Goal: Check status: Check status

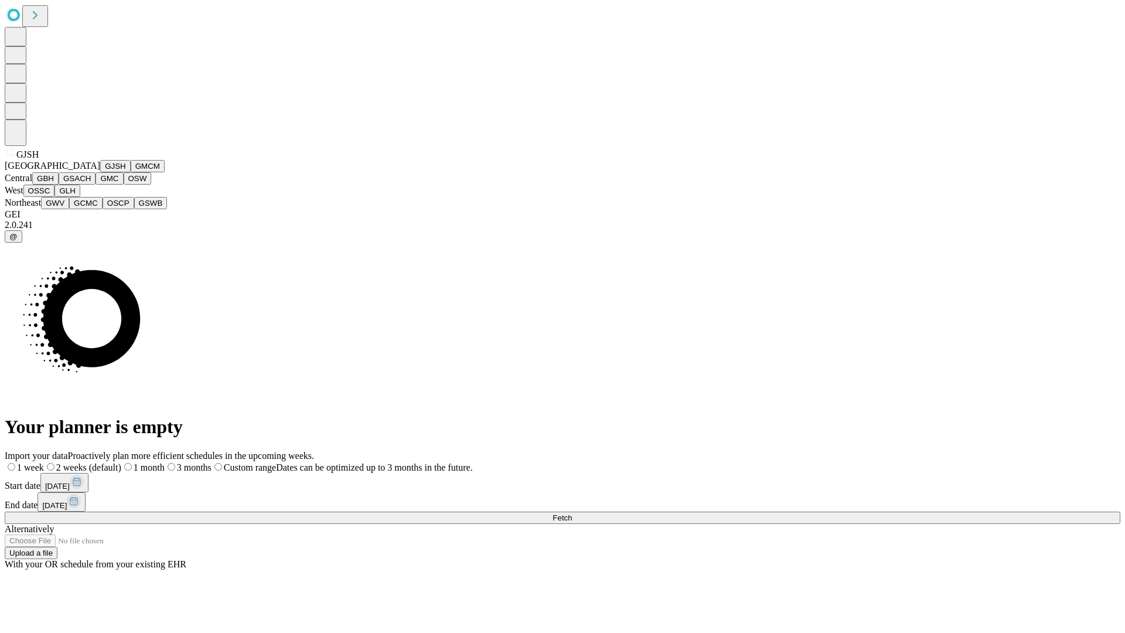
click at [100, 172] on button "GJSH" at bounding box center [115, 166] width 30 height 12
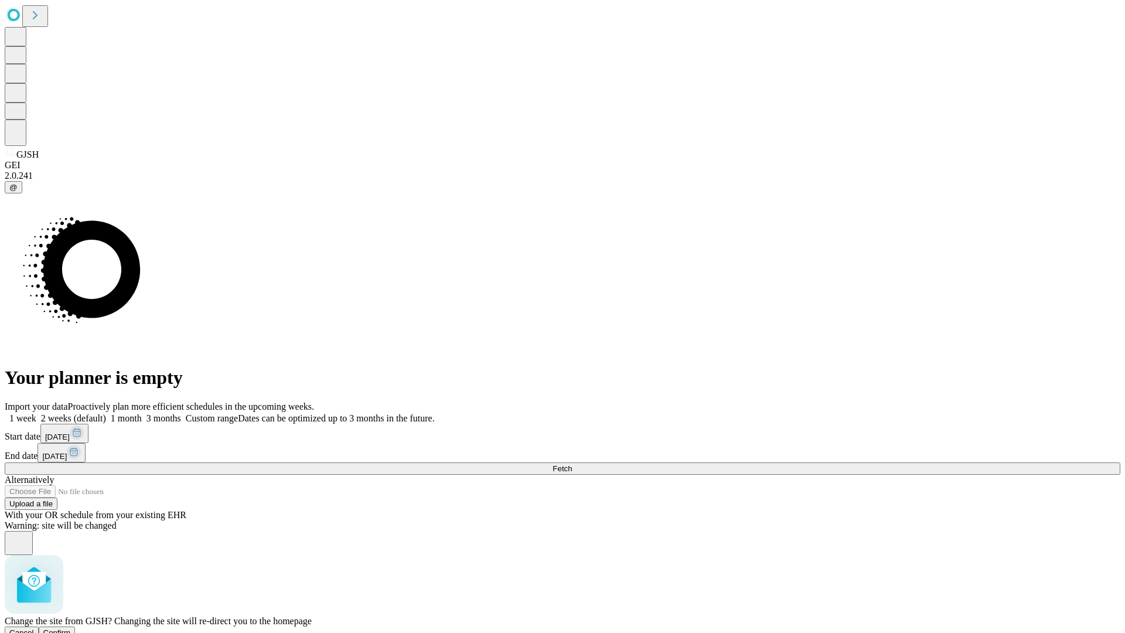
click at [71, 628] on span "Confirm" at bounding box center [57, 632] width 28 height 9
click at [106, 413] on label "2 weeks (default)" at bounding box center [71, 418] width 70 height 10
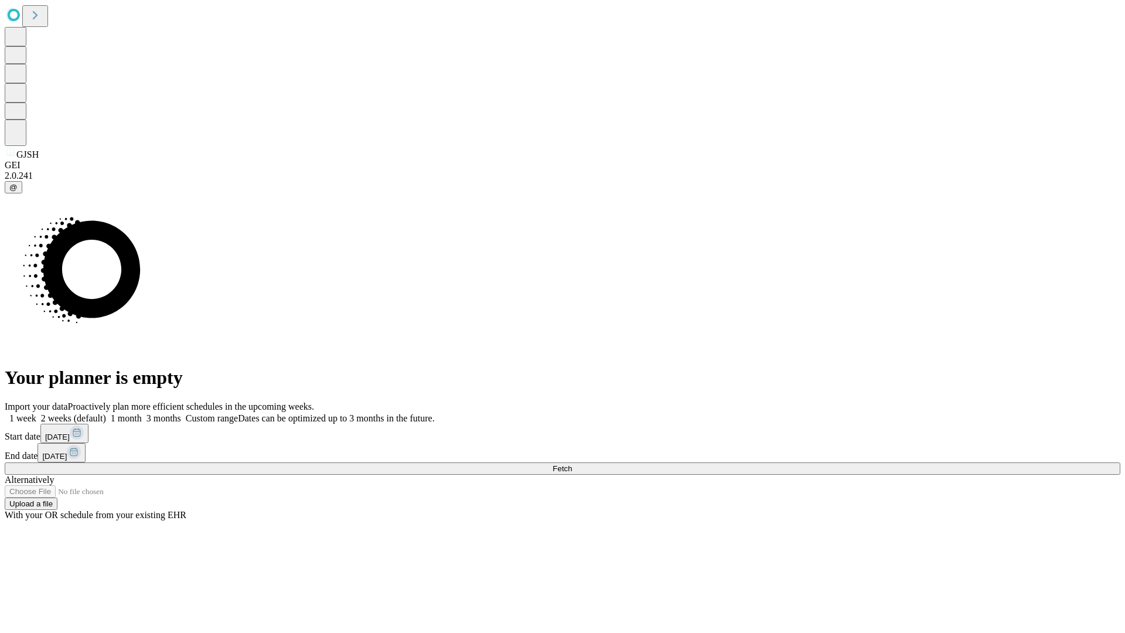
click at [572, 464] on span "Fetch" at bounding box center [562, 468] width 19 height 9
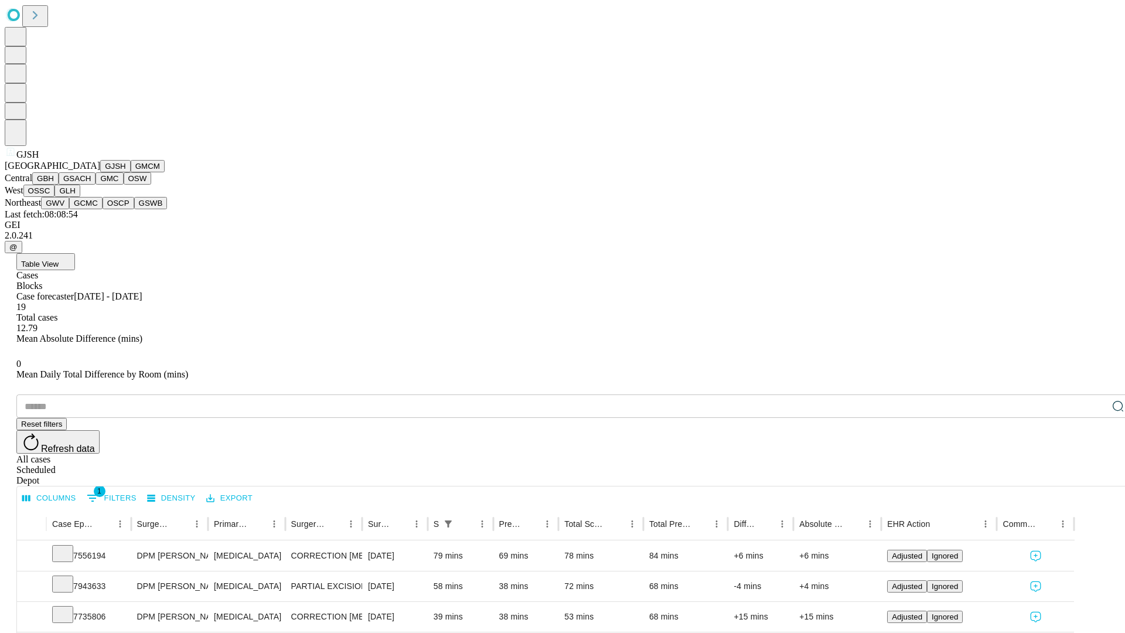
click at [131, 172] on button "GMCM" at bounding box center [148, 166] width 34 height 12
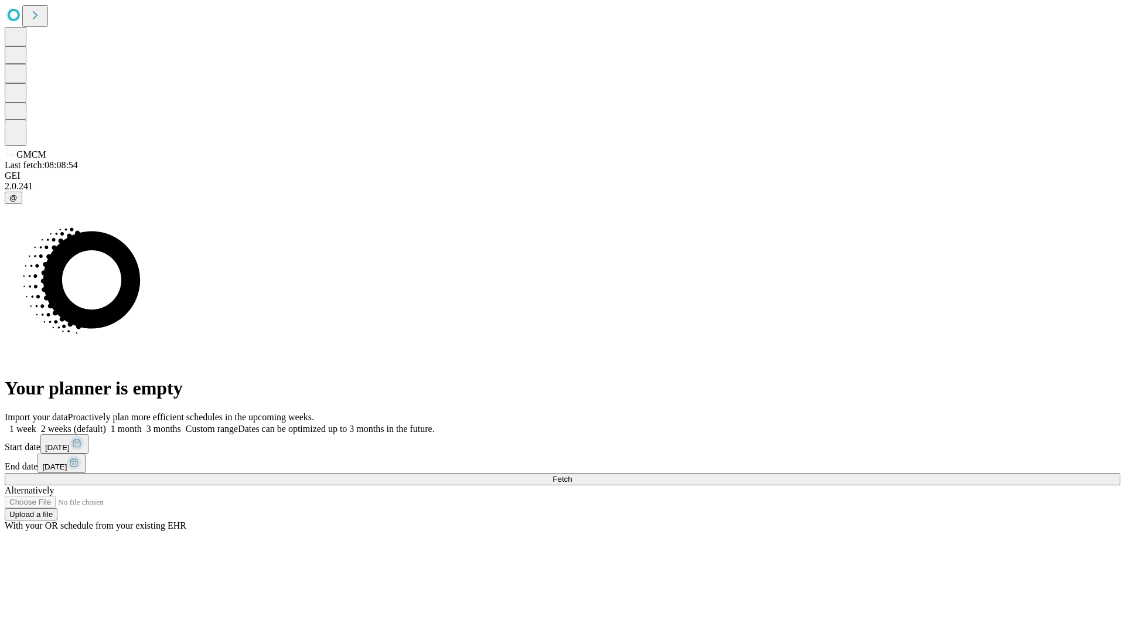
click at [106, 424] on label "2 weeks (default)" at bounding box center [71, 429] width 70 height 10
click at [572, 475] on span "Fetch" at bounding box center [562, 479] width 19 height 9
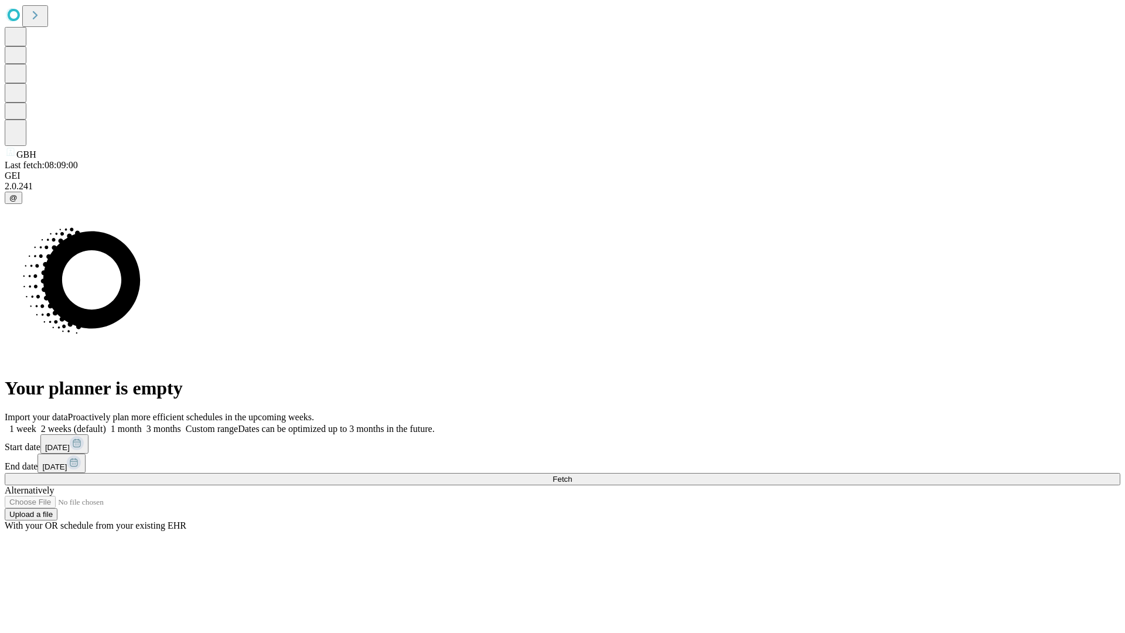
click at [106, 424] on label "2 weeks (default)" at bounding box center [71, 429] width 70 height 10
click at [572, 475] on span "Fetch" at bounding box center [562, 479] width 19 height 9
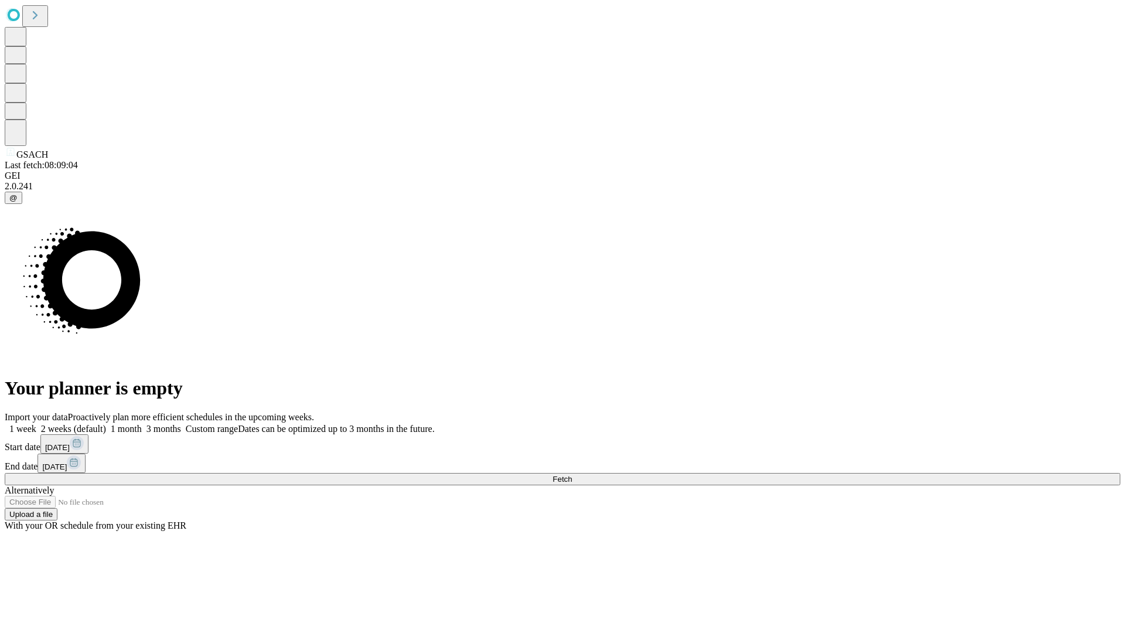
click at [106, 424] on label "2 weeks (default)" at bounding box center [71, 429] width 70 height 10
click at [572, 475] on span "Fetch" at bounding box center [562, 479] width 19 height 9
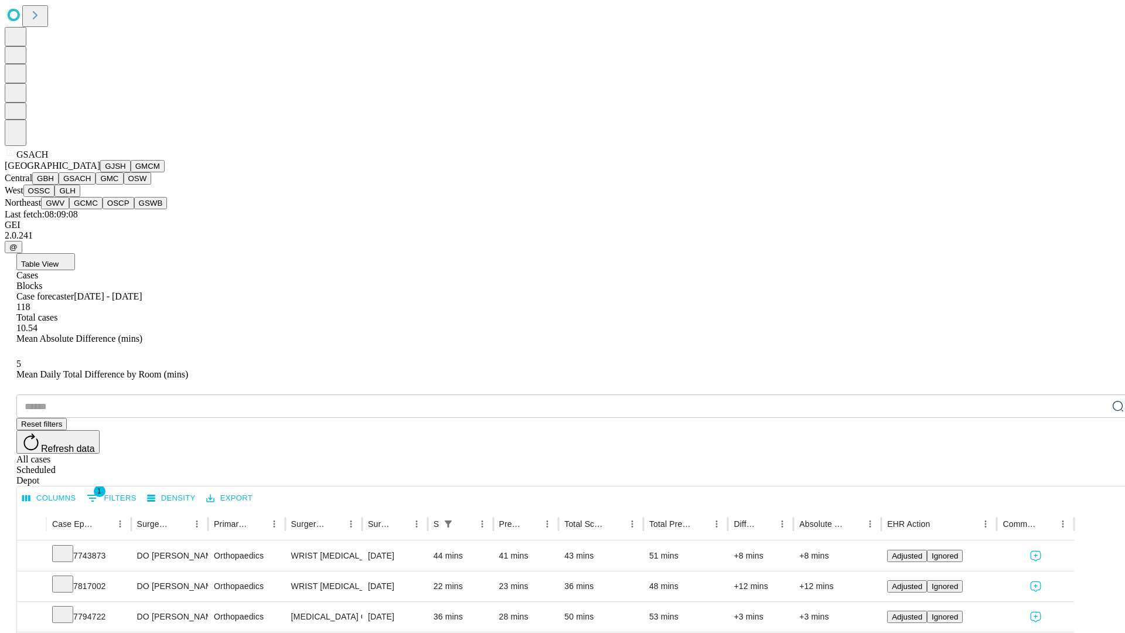
click at [96, 185] on button "GMC" at bounding box center [110, 178] width 28 height 12
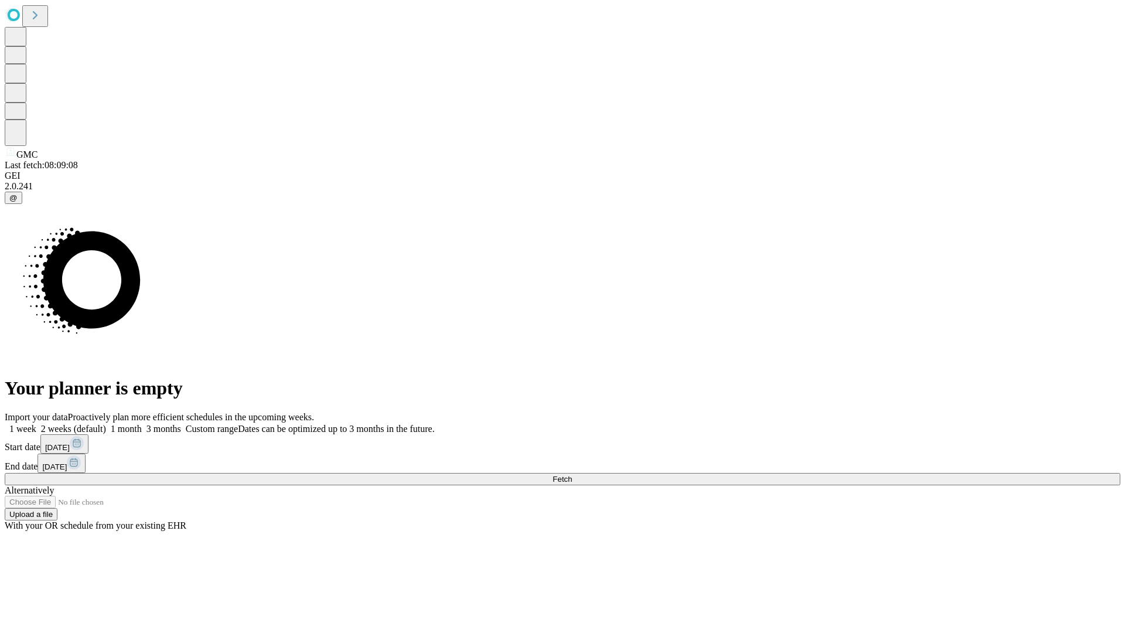
click at [106, 424] on label "2 weeks (default)" at bounding box center [71, 429] width 70 height 10
click at [572, 475] on span "Fetch" at bounding box center [562, 479] width 19 height 9
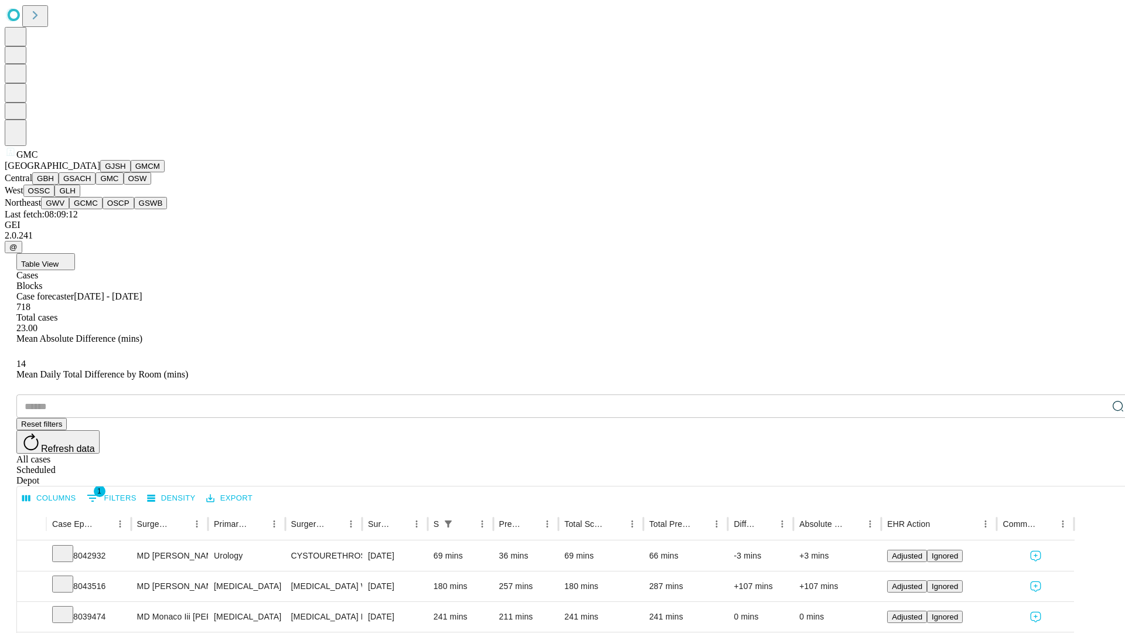
click at [124, 185] on button "OSW" at bounding box center [138, 178] width 28 height 12
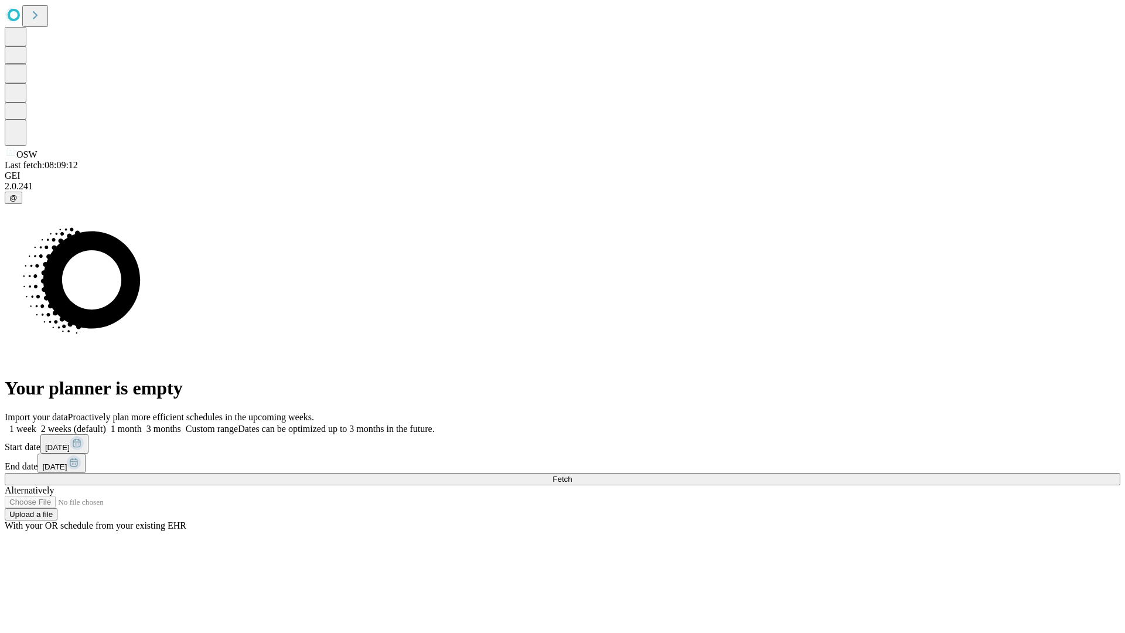
click at [106, 424] on label "2 weeks (default)" at bounding box center [71, 429] width 70 height 10
click at [572, 475] on span "Fetch" at bounding box center [562, 479] width 19 height 9
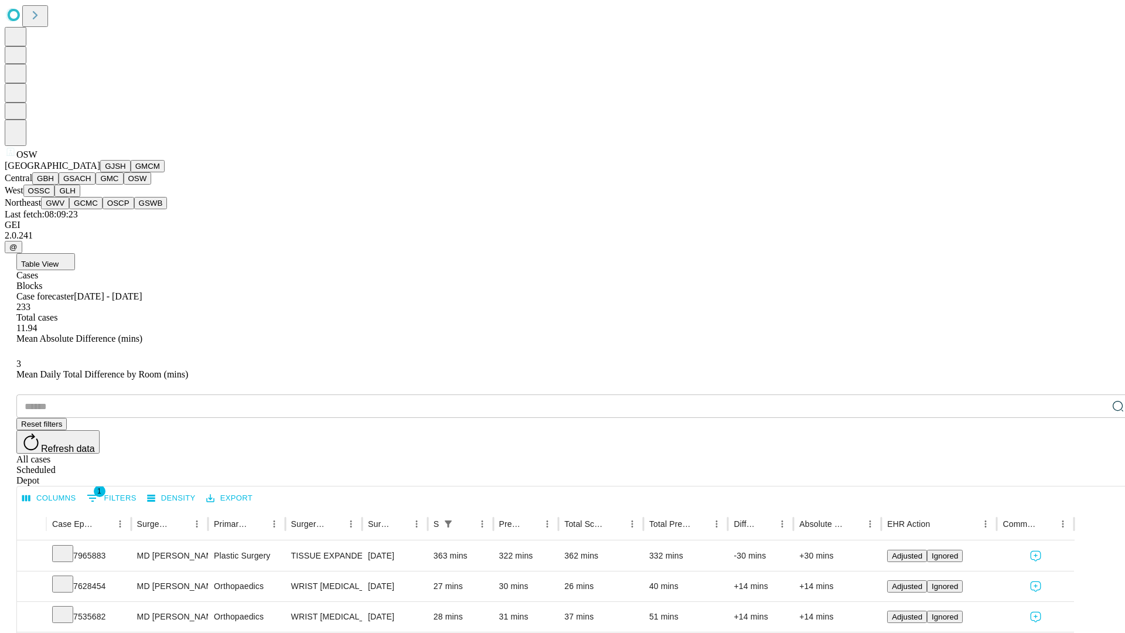
click at [55, 197] on button "OSSC" at bounding box center [39, 191] width 32 height 12
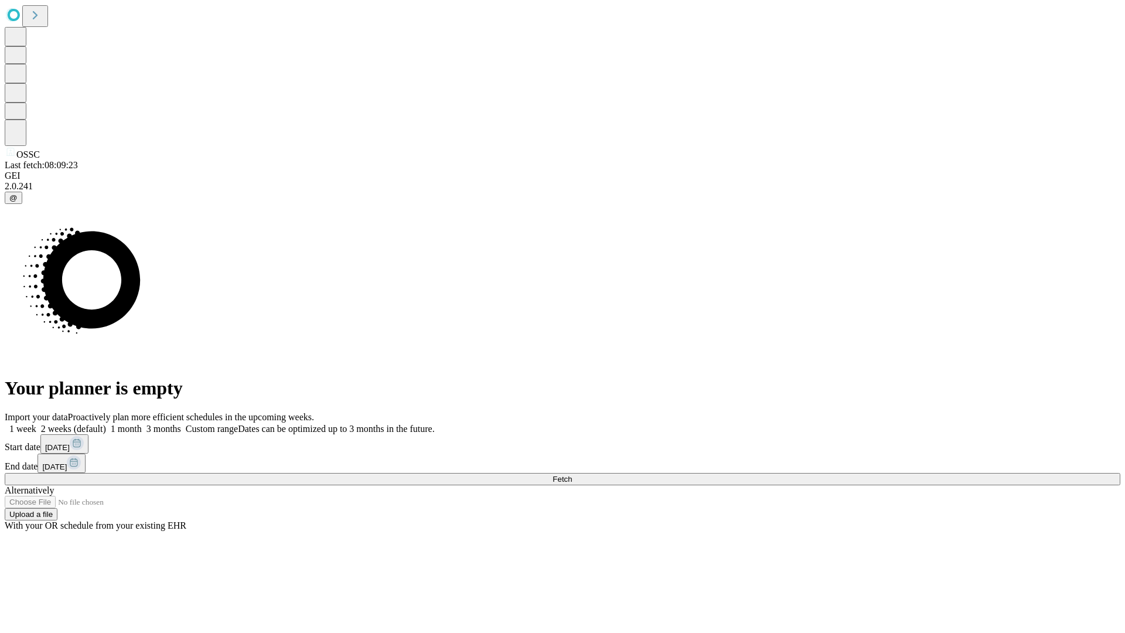
click at [106, 424] on label "2 weeks (default)" at bounding box center [71, 429] width 70 height 10
click at [572, 475] on span "Fetch" at bounding box center [562, 479] width 19 height 9
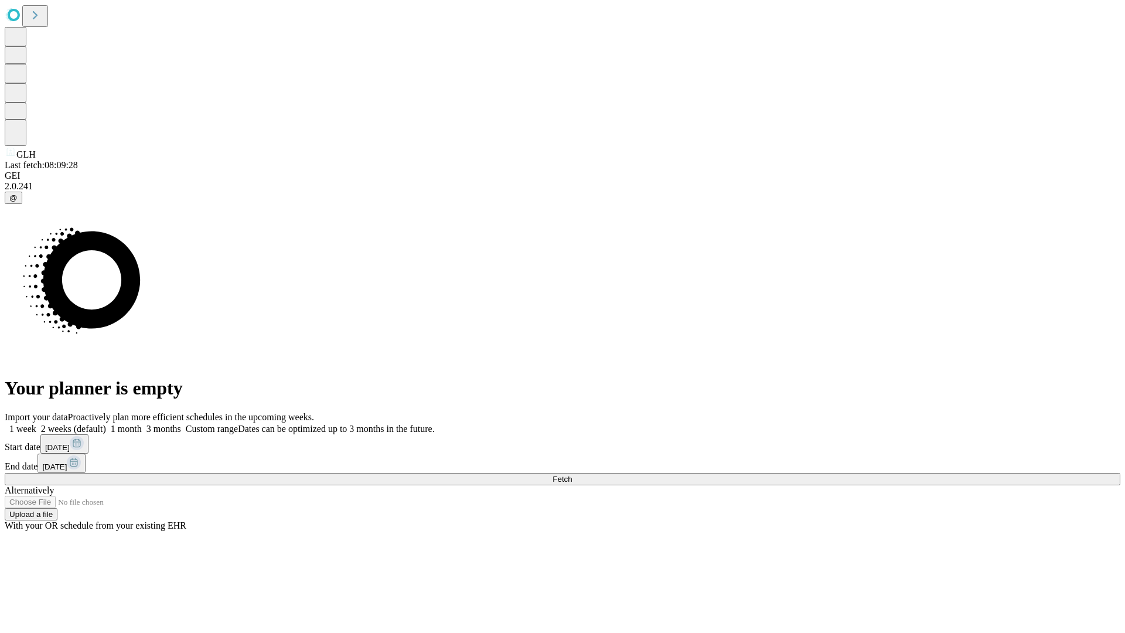
click at [106, 424] on label "2 weeks (default)" at bounding box center [71, 429] width 70 height 10
click at [572, 475] on span "Fetch" at bounding box center [562, 479] width 19 height 9
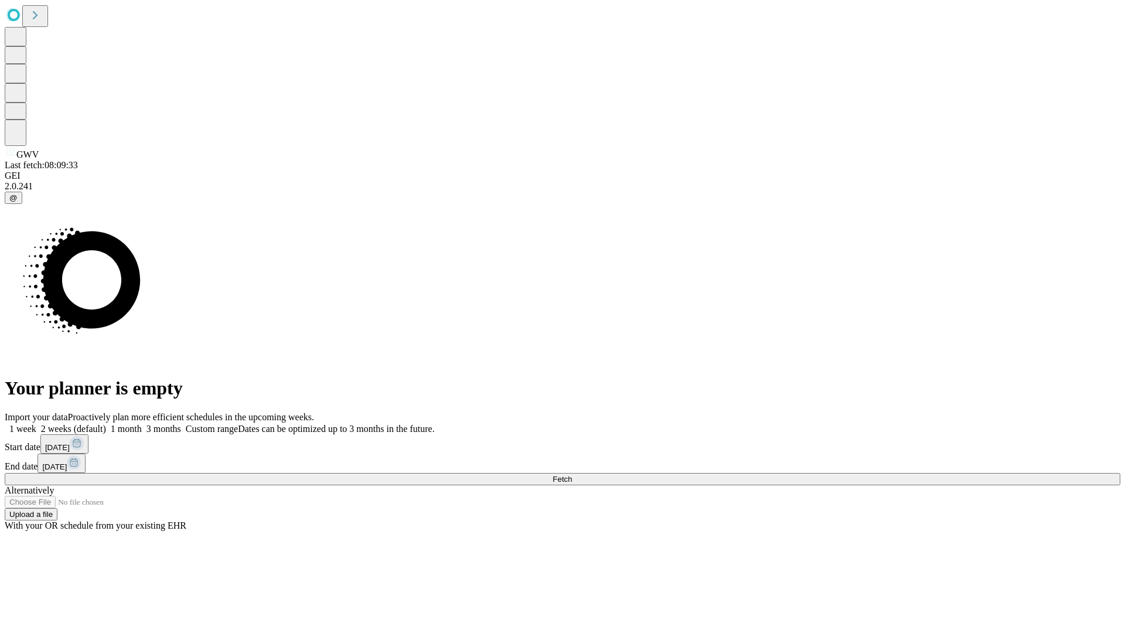
click at [106, 424] on label "2 weeks (default)" at bounding box center [71, 429] width 70 height 10
click at [572, 475] on span "Fetch" at bounding box center [562, 479] width 19 height 9
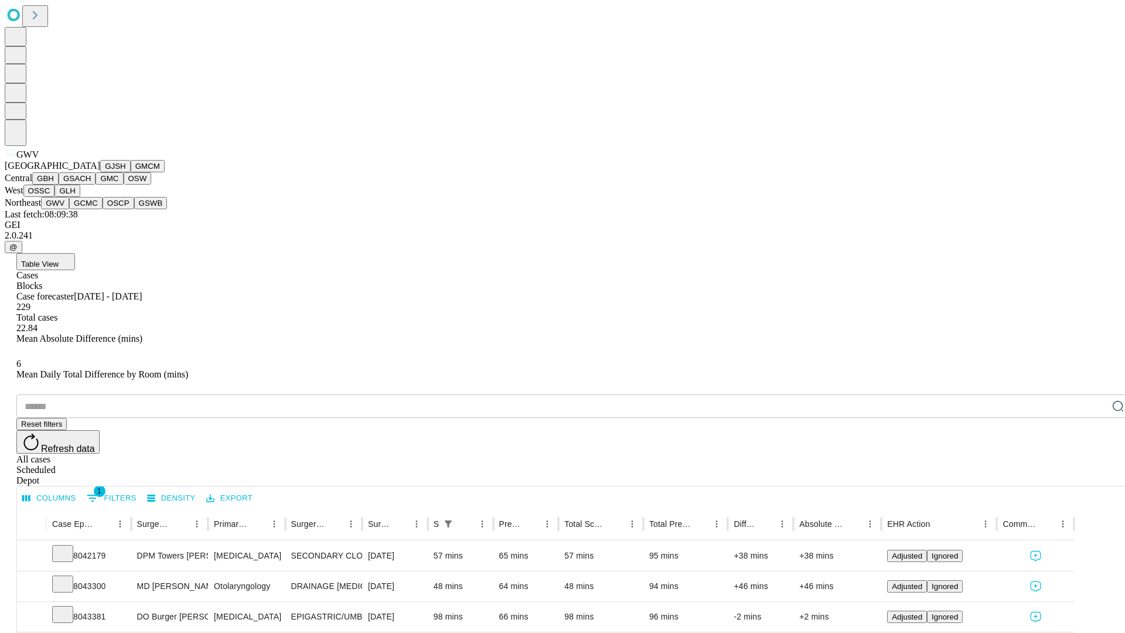
click at [91, 209] on button "GCMC" at bounding box center [85, 203] width 33 height 12
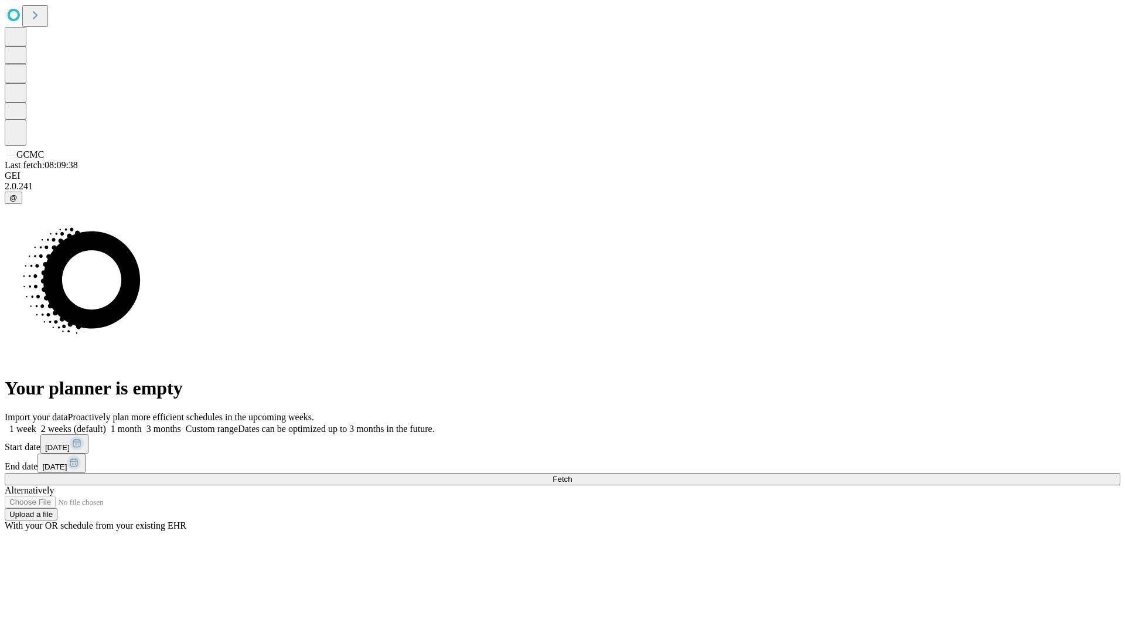
click at [106, 424] on label "2 weeks (default)" at bounding box center [71, 429] width 70 height 10
click at [572, 475] on span "Fetch" at bounding box center [562, 479] width 19 height 9
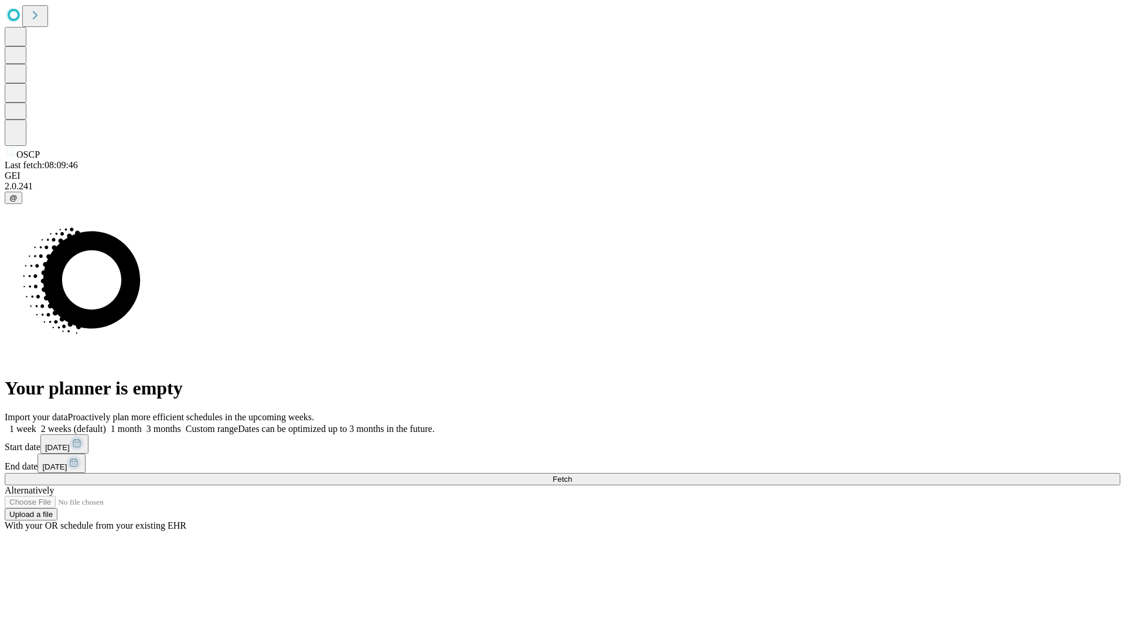
click at [106, 424] on label "2 weeks (default)" at bounding box center [71, 429] width 70 height 10
click at [572, 475] on span "Fetch" at bounding box center [562, 479] width 19 height 9
